Goal: Task Accomplishment & Management: Use online tool/utility

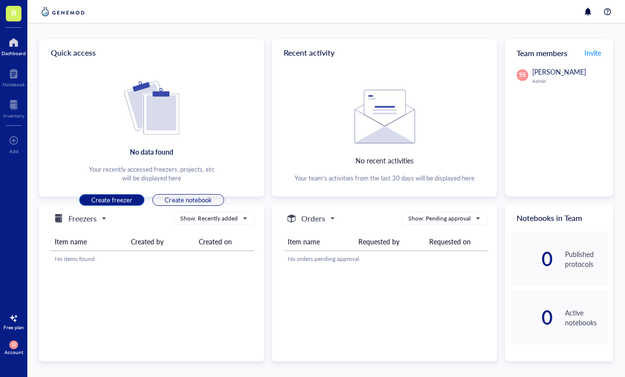
click at [123, 198] on span "Create freezer" at bounding box center [111, 200] width 41 height 9
click at [123, 200] on span "Create freezer" at bounding box center [111, 200] width 41 height 9
click at [123, 195] on button "Create freezer" at bounding box center [111, 200] width 65 height 12
click at [128, 194] on button "Create freezer" at bounding box center [111, 200] width 65 height 12
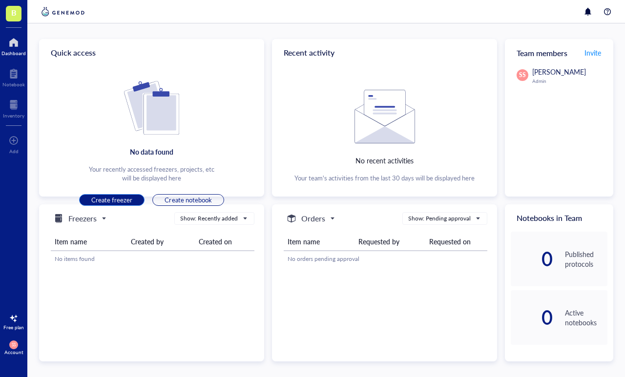
scroll to position [0, 0]
click at [121, 198] on span "Create freezer" at bounding box center [111, 200] width 41 height 9
click at [118, 197] on span "Create freezer" at bounding box center [111, 200] width 41 height 9
click at [223, 257] on div "Freezers Show: Recently added Item name Created by Created on No items found" at bounding box center [151, 240] width 225 height 70
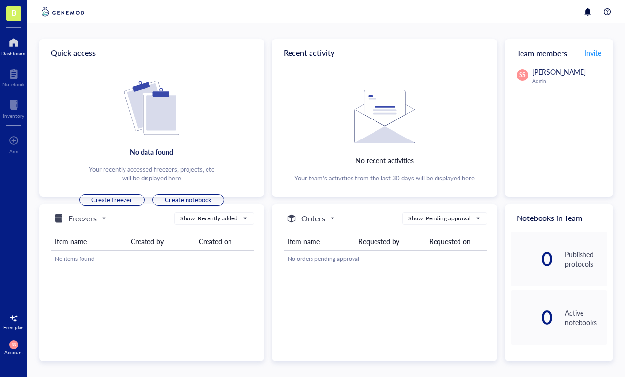
click at [129, 251] on div "Freezers Show: Recently added Item name Created by Created on No items found" at bounding box center [151, 240] width 225 height 70
click at [18, 322] on div at bounding box center [14, 319] width 16 height 16
click at [149, 231] on div "Freezers Show: Recently added Item name Created by Created on No items found" at bounding box center [151, 284] width 225 height 158
click at [121, 194] on button "Create freezer" at bounding box center [111, 200] width 65 height 12
click at [207, 194] on button "Create notebook" at bounding box center [187, 200] width 71 height 12
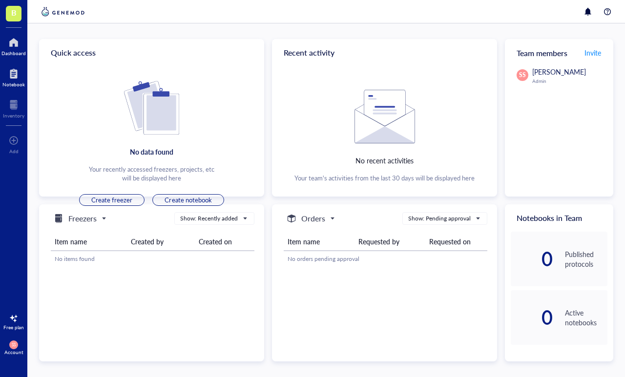
click at [13, 66] on div at bounding box center [13, 74] width 22 height 16
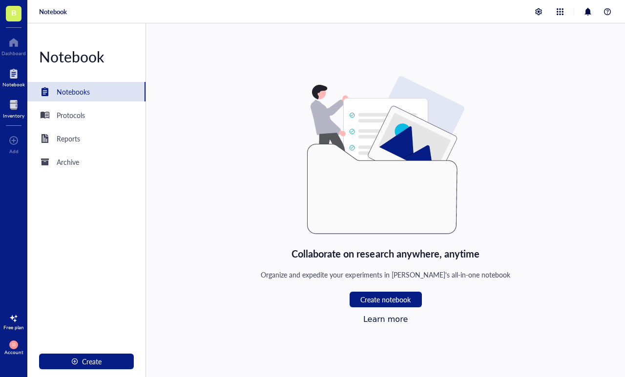
click at [12, 97] on div at bounding box center [13, 105] width 21 height 16
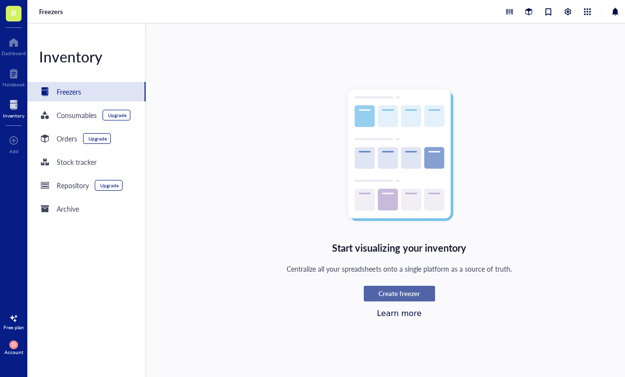
click at [413, 289] on span "Create freezer" at bounding box center [398, 293] width 41 height 9
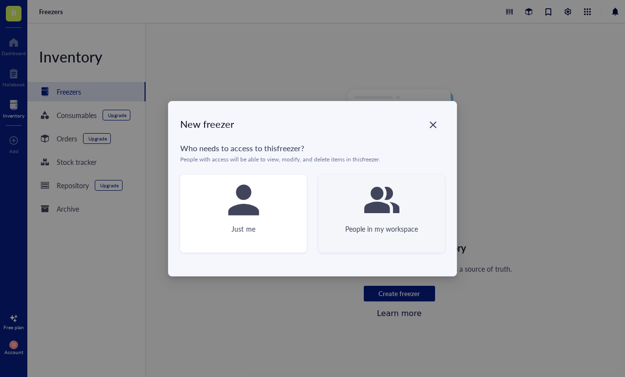
click at [410, 215] on div "People in my workspace" at bounding box center [381, 214] width 126 height 78
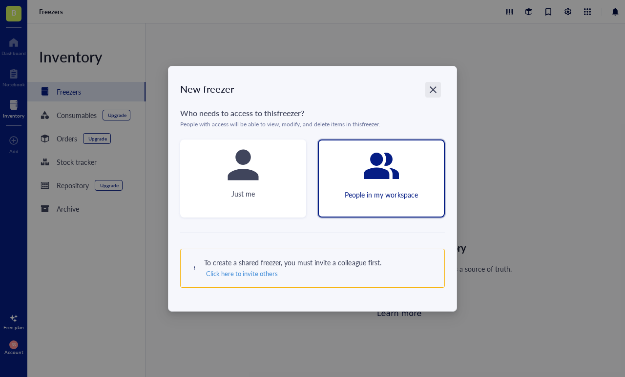
click at [432, 84] on div "Close" at bounding box center [433, 90] width 16 height 16
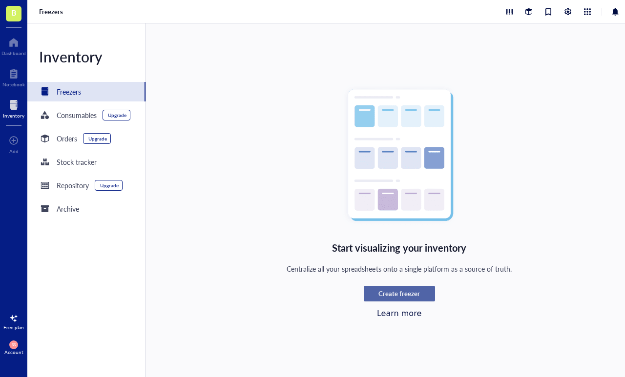
click at [394, 289] on span "Create freezer" at bounding box center [398, 293] width 41 height 9
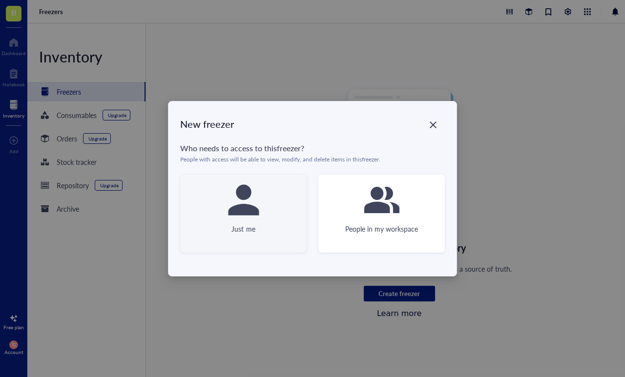
click at [280, 224] on div "Just me" at bounding box center [243, 214] width 126 height 78
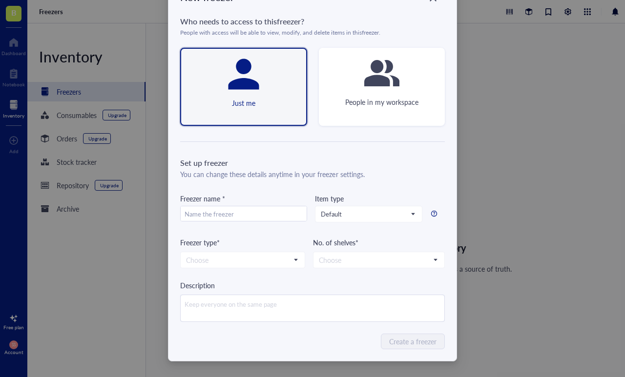
scroll to position [42, 0]
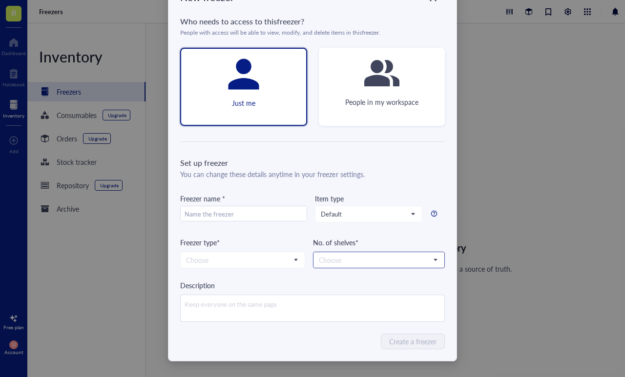
click at [429, 253] on input "search" at bounding box center [374, 260] width 111 height 15
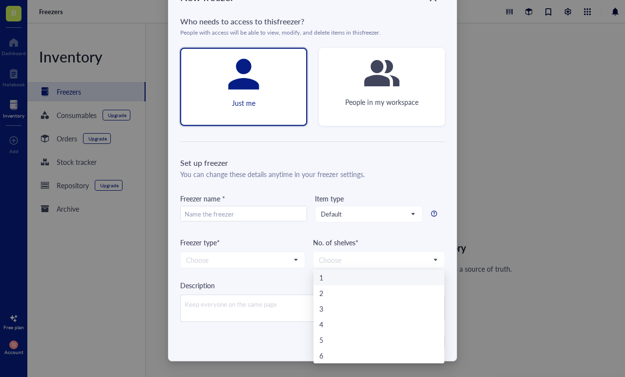
click at [291, 249] on div "Freezer type* Choose" at bounding box center [242, 252] width 125 height 31
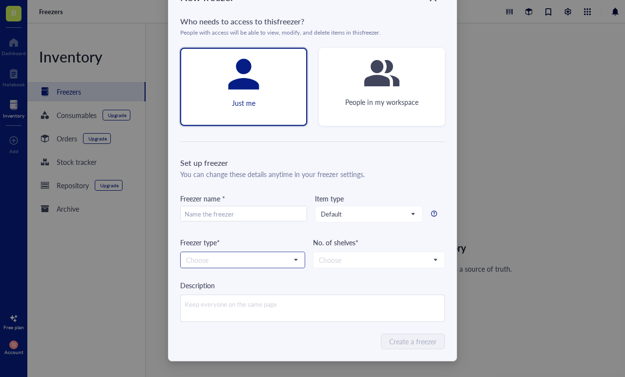
click at [289, 253] on input "search" at bounding box center [238, 260] width 104 height 15
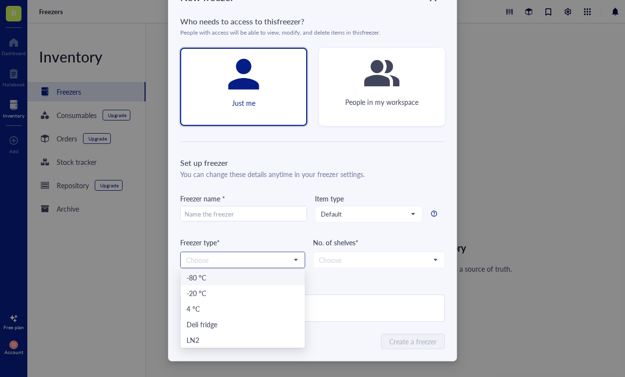
click at [274, 274] on div "-80 °C" at bounding box center [242, 277] width 112 height 11
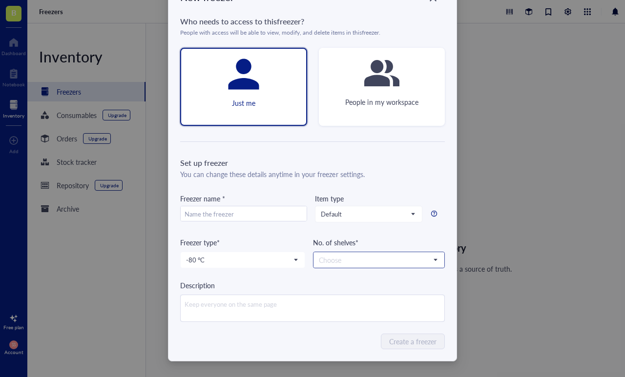
click at [374, 259] on input "search" at bounding box center [374, 260] width 111 height 15
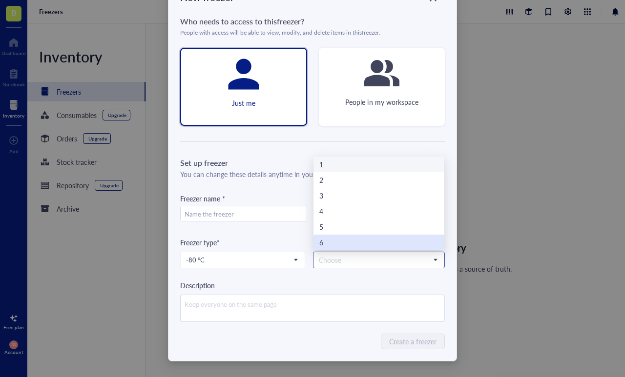
click at [363, 243] on div "6" at bounding box center [378, 242] width 119 height 11
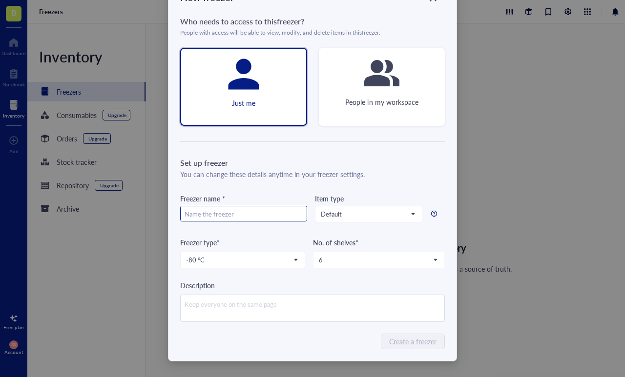
click at [266, 214] on input "text" at bounding box center [244, 214] width 126 height 16
type input "I"
type input "1"
click at [402, 332] on div "New freezer Who needs to access to this freezer ? People with access will be ab…" at bounding box center [312, 168] width 288 height 387
click at [430, 341] on span "Create a freezer" at bounding box center [412, 341] width 47 height 11
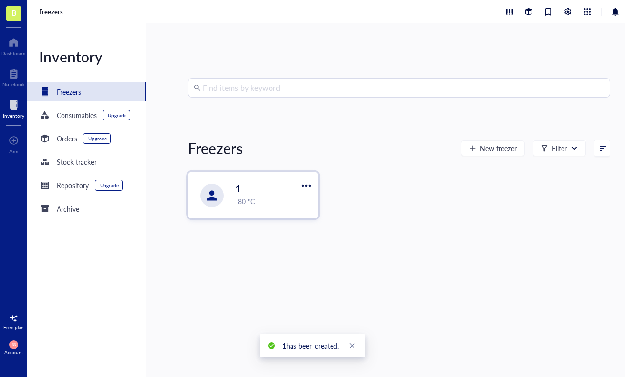
click at [285, 178] on div "1 -80 °C" at bounding box center [252, 195] width 129 height 46
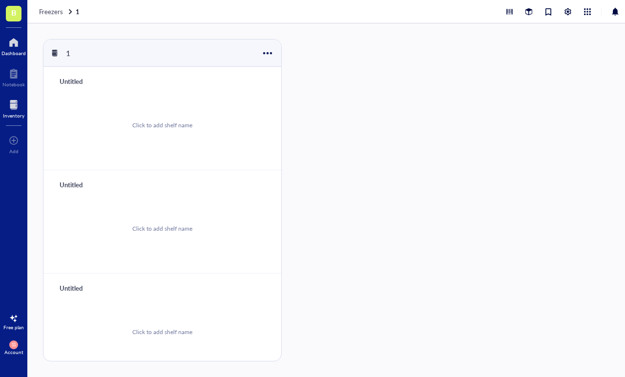
click at [14, 35] on div at bounding box center [13, 43] width 24 height 16
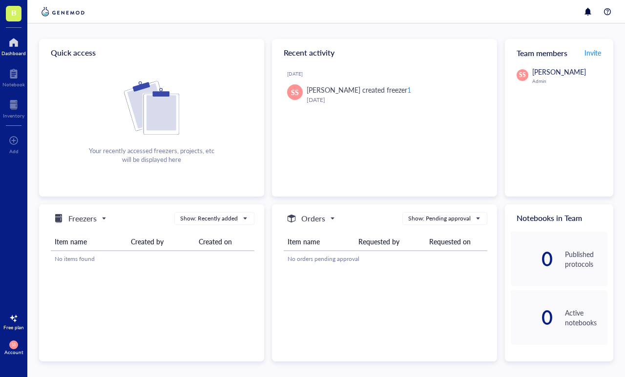
scroll to position [34, 0]
click at [11, 344] on span "SS" at bounding box center [13, 345] width 9 height 9
click at [69, 304] on link "Account settings" at bounding box center [65, 312] width 56 height 18
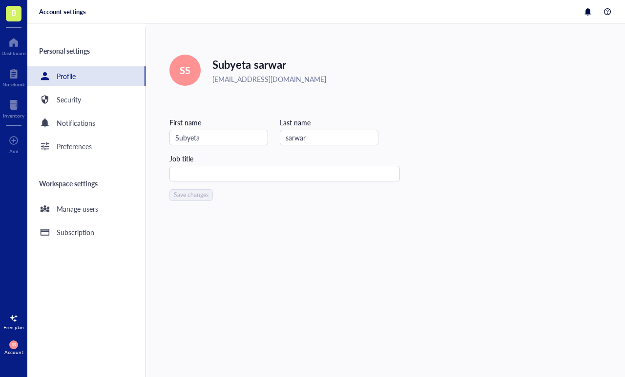
click at [20, 323] on div at bounding box center [14, 319] width 16 height 16
click at [17, 343] on span "SS" at bounding box center [13, 345] width 9 height 9
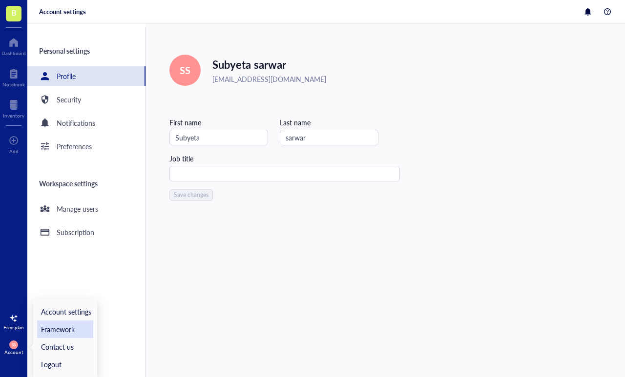
click at [73, 325] on link "Framework" at bounding box center [65, 330] width 56 height 18
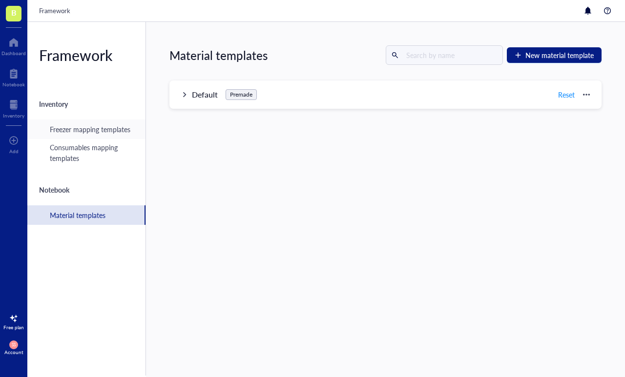
click at [118, 124] on div "Freezer mapping templates" at bounding box center [90, 129] width 81 height 11
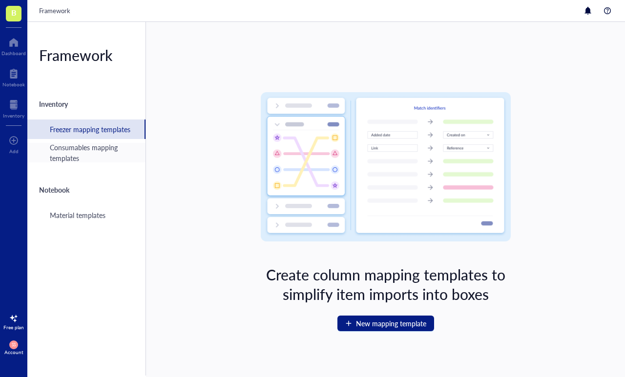
click at [88, 142] on div "Consumables mapping templates" at bounding box center [94, 152] width 88 height 21
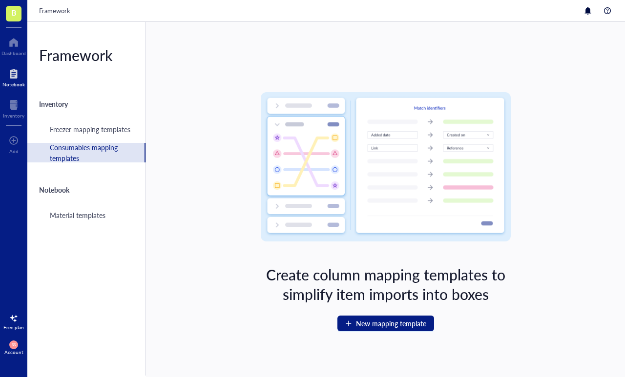
click at [21, 66] on div at bounding box center [13, 74] width 22 height 16
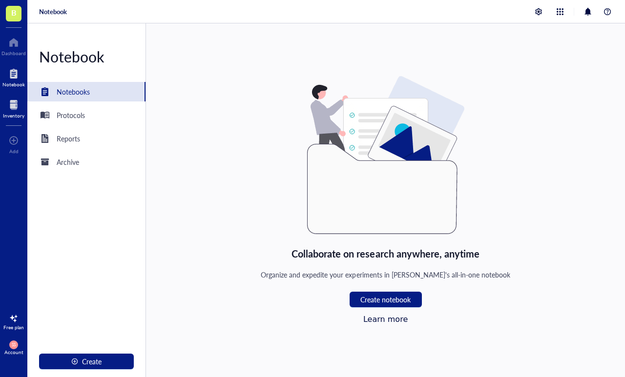
click at [16, 94] on div "Inventory" at bounding box center [13, 107] width 27 height 27
click at [14, 133] on div at bounding box center [14, 141] width 10 height 16
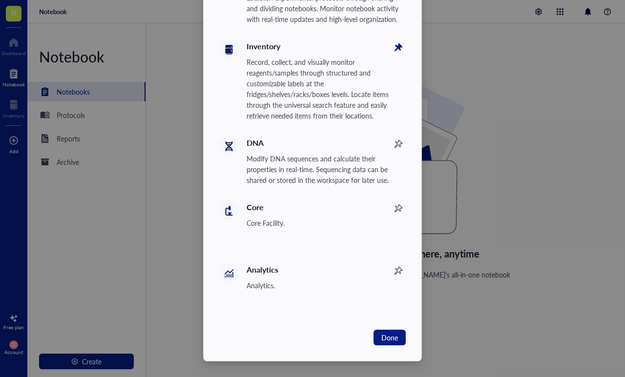
scroll to position [114, 0]
click at [519, 118] on div "Add tools to Toolbar Pinned tools will appear on the Toolbar Notebook Establish…" at bounding box center [312, 188] width 625 height 377
click at [503, 115] on div "Add tools to Toolbar Pinned tools will appear on the Toolbar Notebook Establish…" at bounding box center [312, 188] width 625 height 377
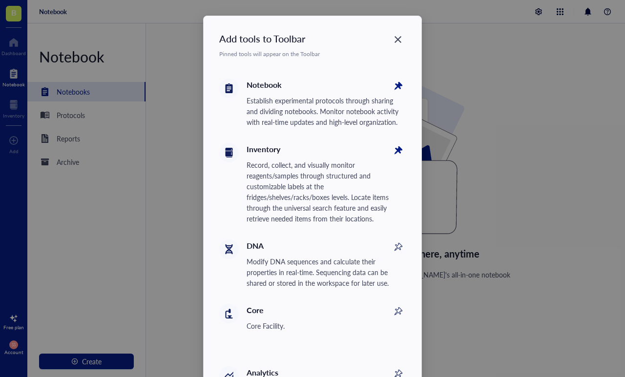
scroll to position [0, 0]
click at [397, 37] on icon "Close" at bounding box center [397, 39] width 9 height 9
